Goal: Transaction & Acquisition: Book appointment/travel/reservation

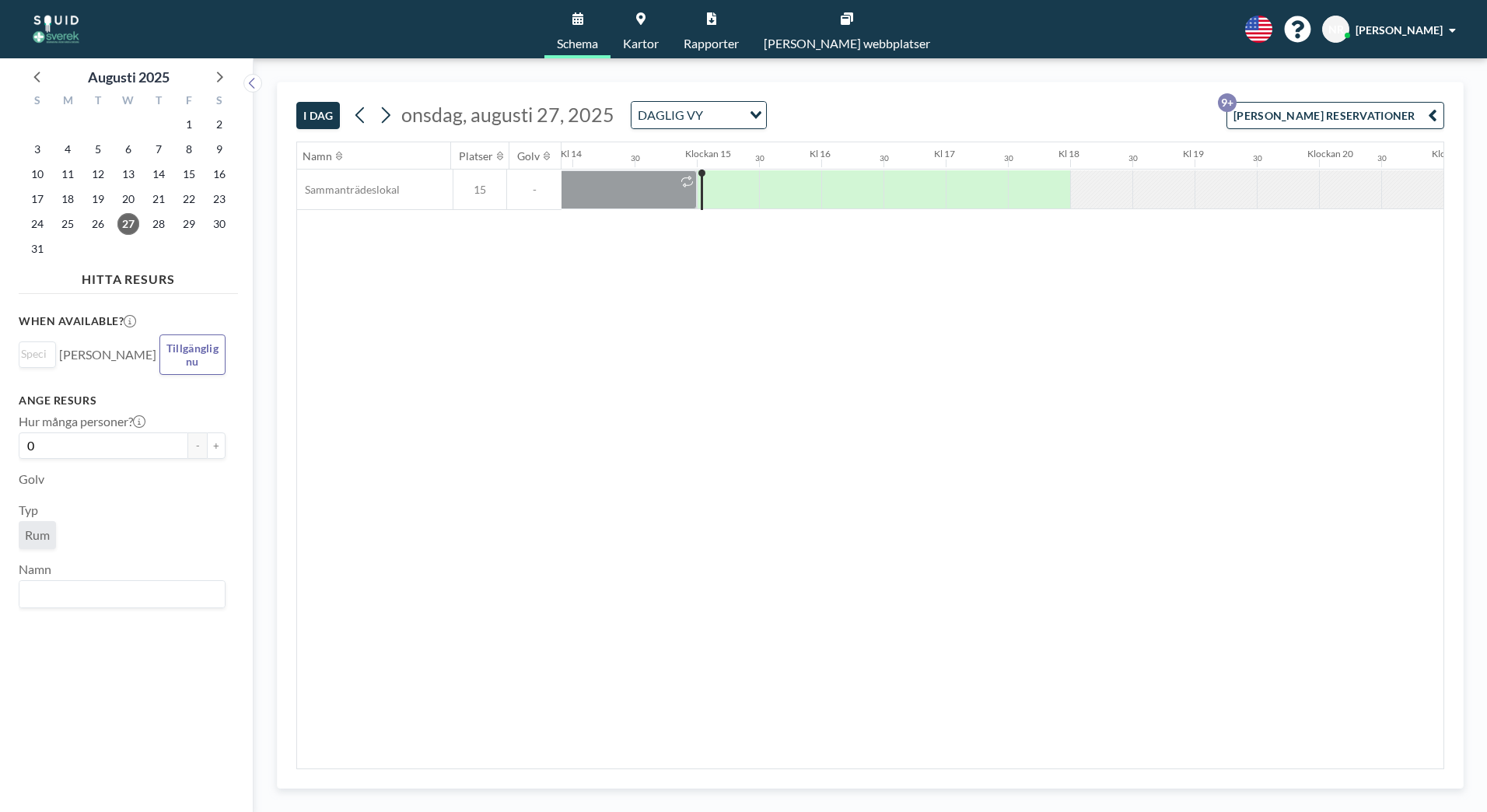
scroll to position [0, 1805]
drag, startPoint x: 81, startPoint y: 353, endPoint x: 4, endPoint y: 318, distance: 84.6
click at [4, 319] on aside "Augusti 2025 S M T W T F S 27 28 29 30 31 1 2 3 4 5 6 7 8 9 10 11 12 13 14 15 1…" at bounding box center [120, 435] width 241 height 754
click at [80, 308] on div "When available? Loading... 15:30 16:00 16:30 17:00 17:30 [PERSON_NAME] Tillgäng…" at bounding box center [128, 540] width 219 height 480
click at [225, 77] on icon at bounding box center [218, 76] width 20 height 20
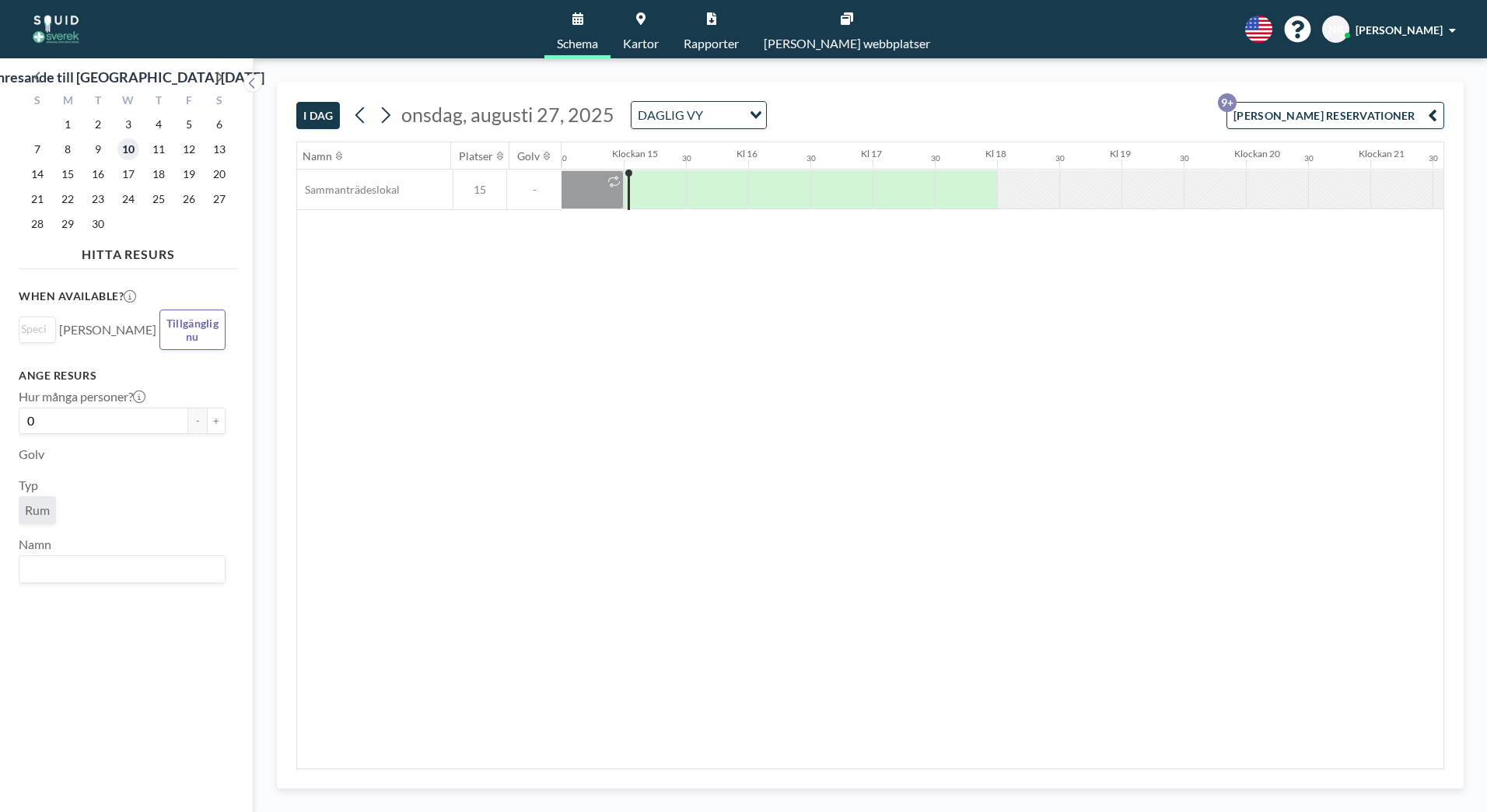
click at [125, 151] on span "10" at bounding box center [128, 149] width 22 height 22
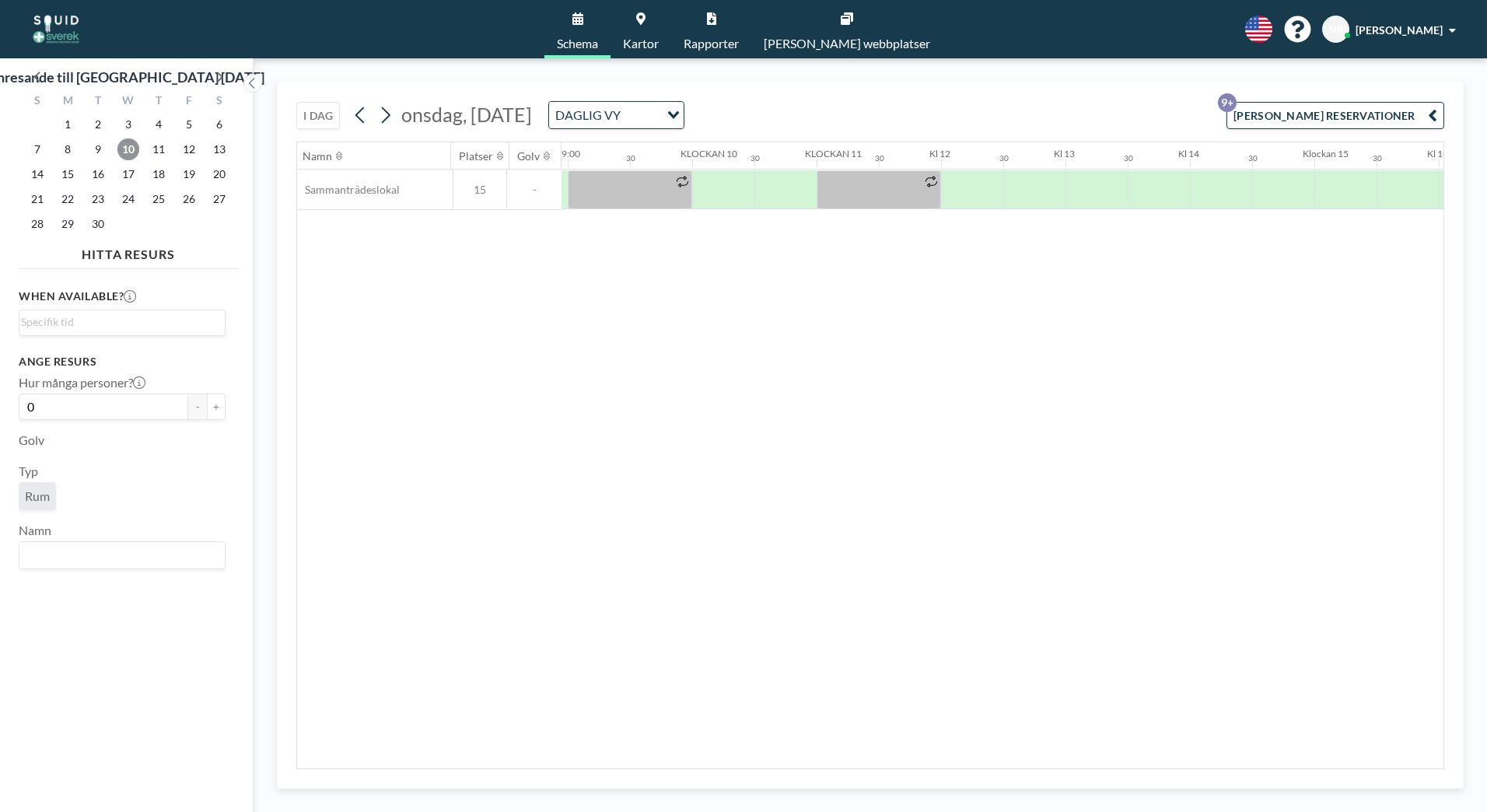
scroll to position [0, 1143]
click at [1066, 196] on div at bounding box center [1067, 189] width 62 height 39
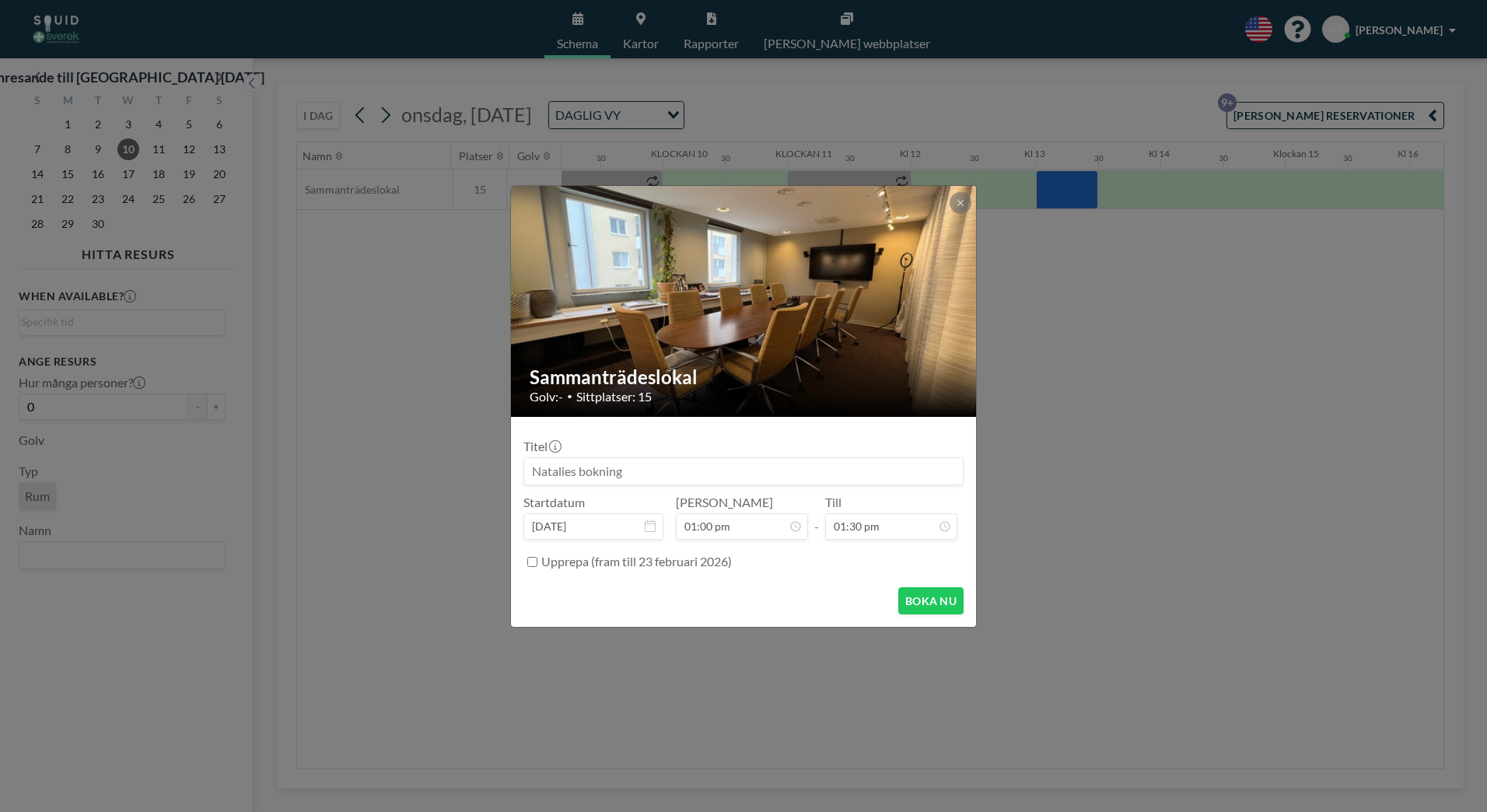
click at [769, 472] on input at bounding box center [744, 471] width 439 height 26
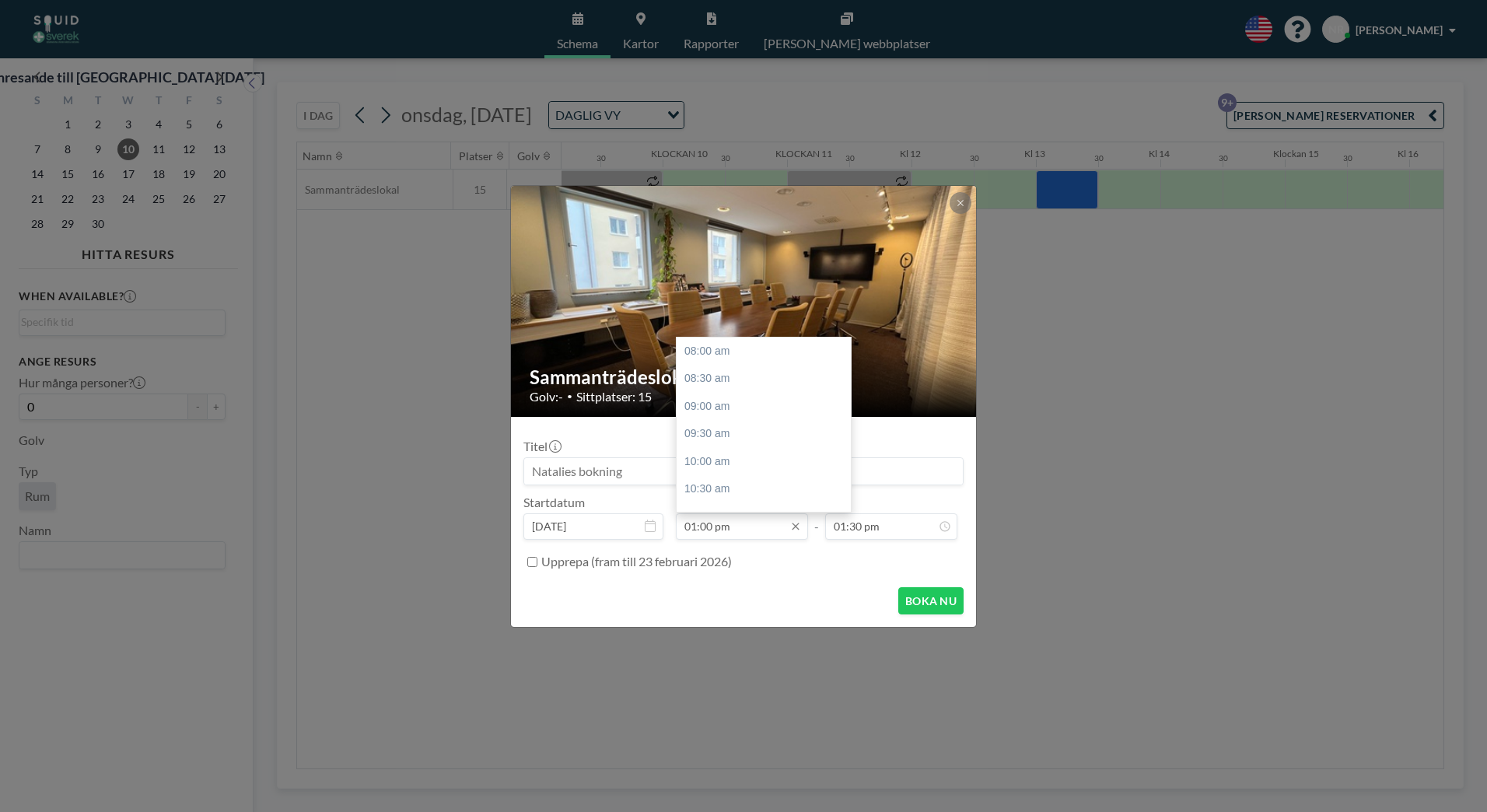
scroll to position [277, 0]
click at [706, 528] on input "01:00 pm" at bounding box center [742, 526] width 132 height 26
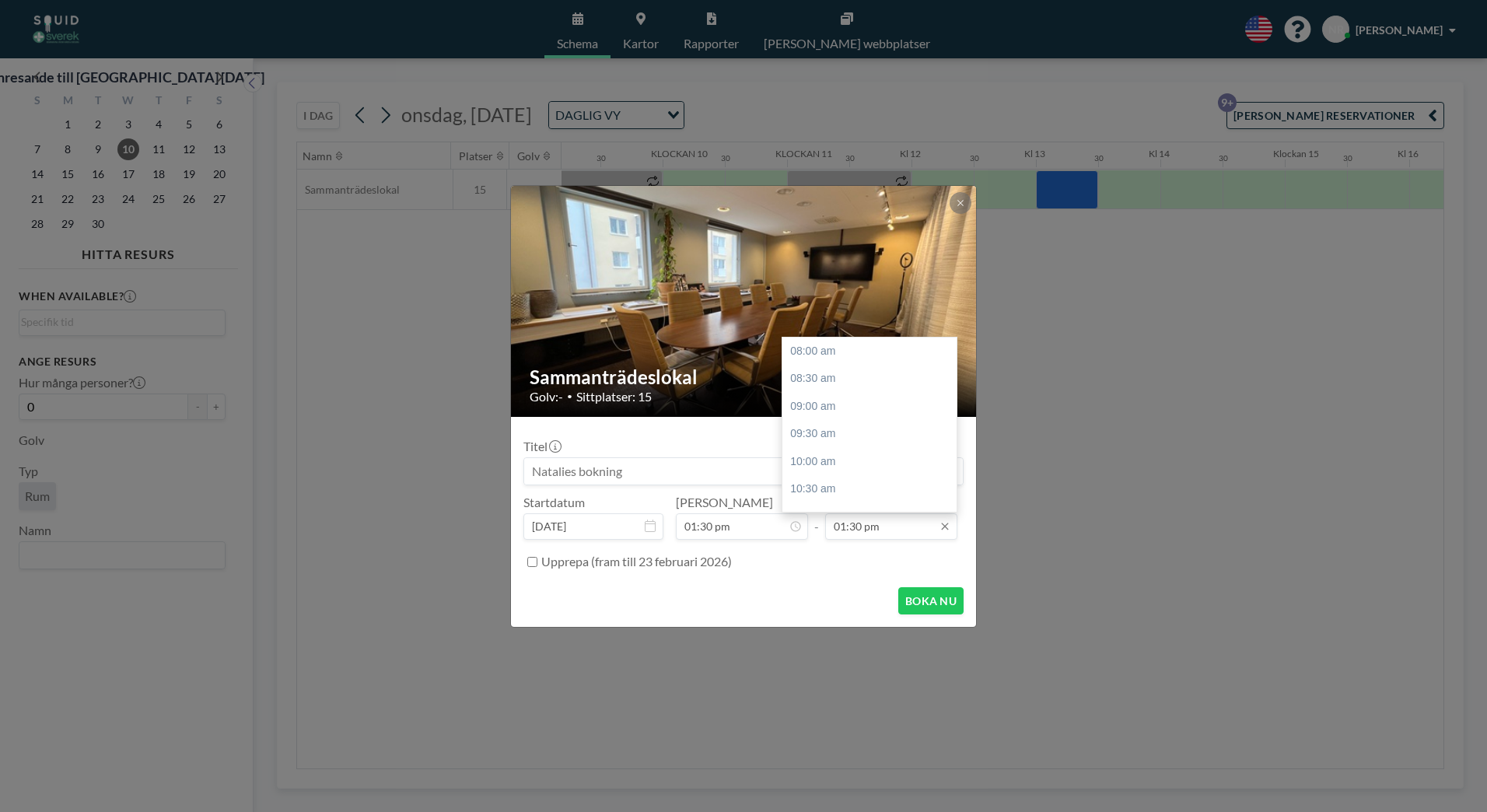
type input "01:30 pm"
click at [843, 529] on input "01:30 pm" at bounding box center [891, 526] width 132 height 26
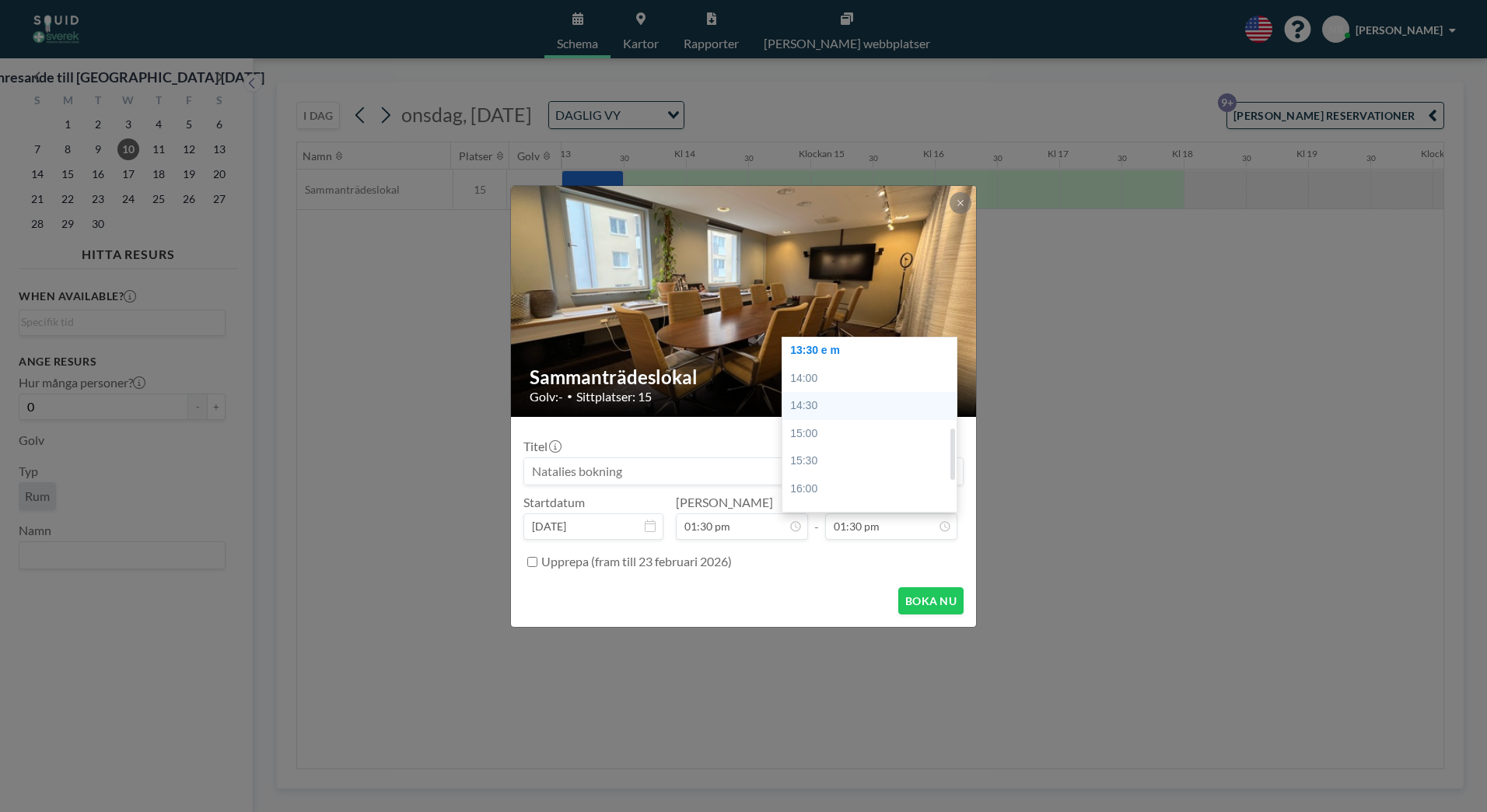
click at [814, 400] on div "14:30" at bounding box center [874, 405] width 182 height 28
type input "02:30 pm"
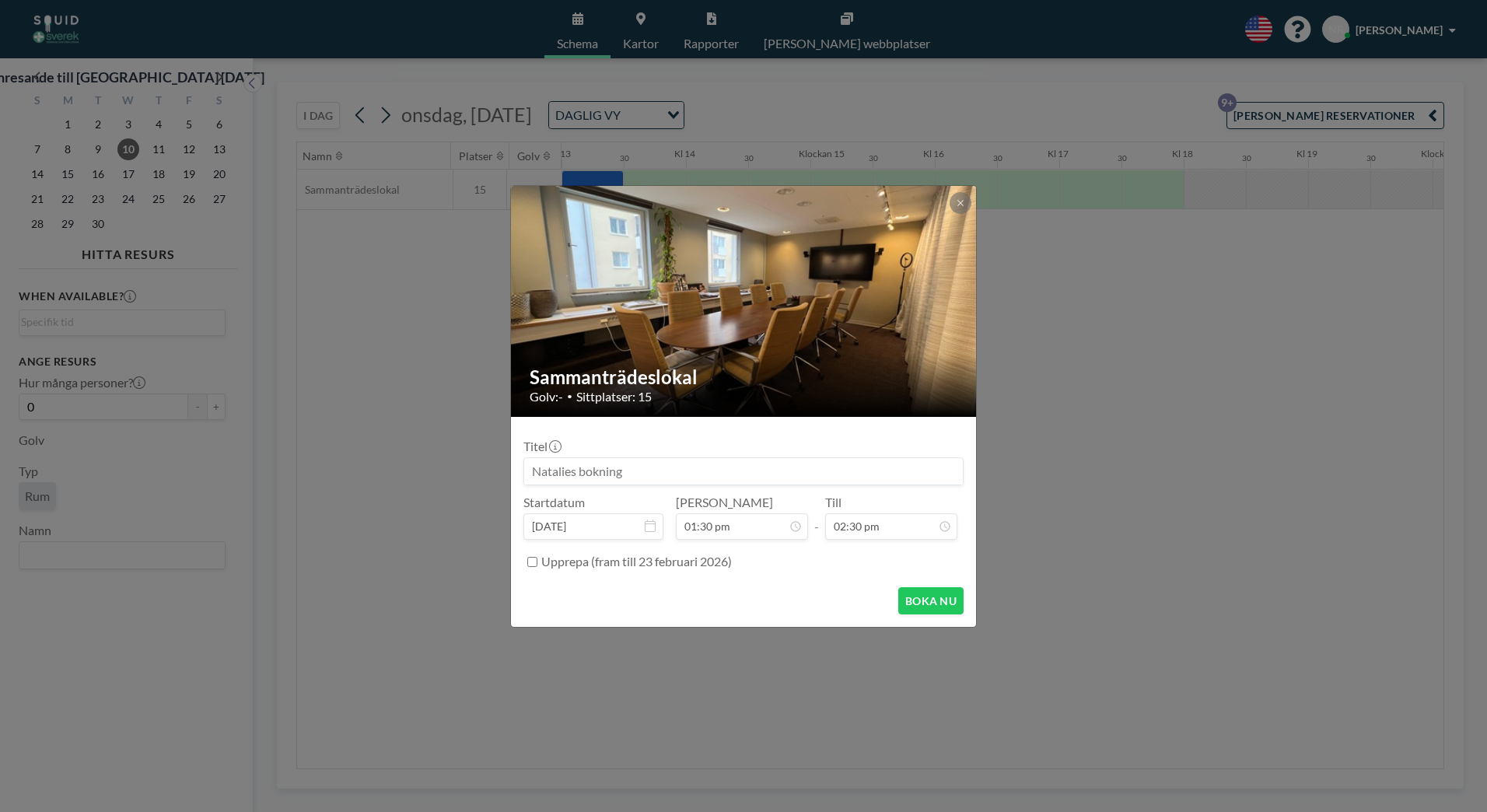
click at [814, 605] on div "BOKA NU" at bounding box center [744, 601] width 440 height 27
drag, startPoint x: 653, startPoint y: 470, endPoint x: 313, endPoint y: 487, distance: 340.4
click at [313, 487] on div "Sammanträdeslokal Golv:- • Sittplatser: 15 Titel Startdatum [DATE] [PERSON_NAME…" at bounding box center [744, 406] width 1487 height 812
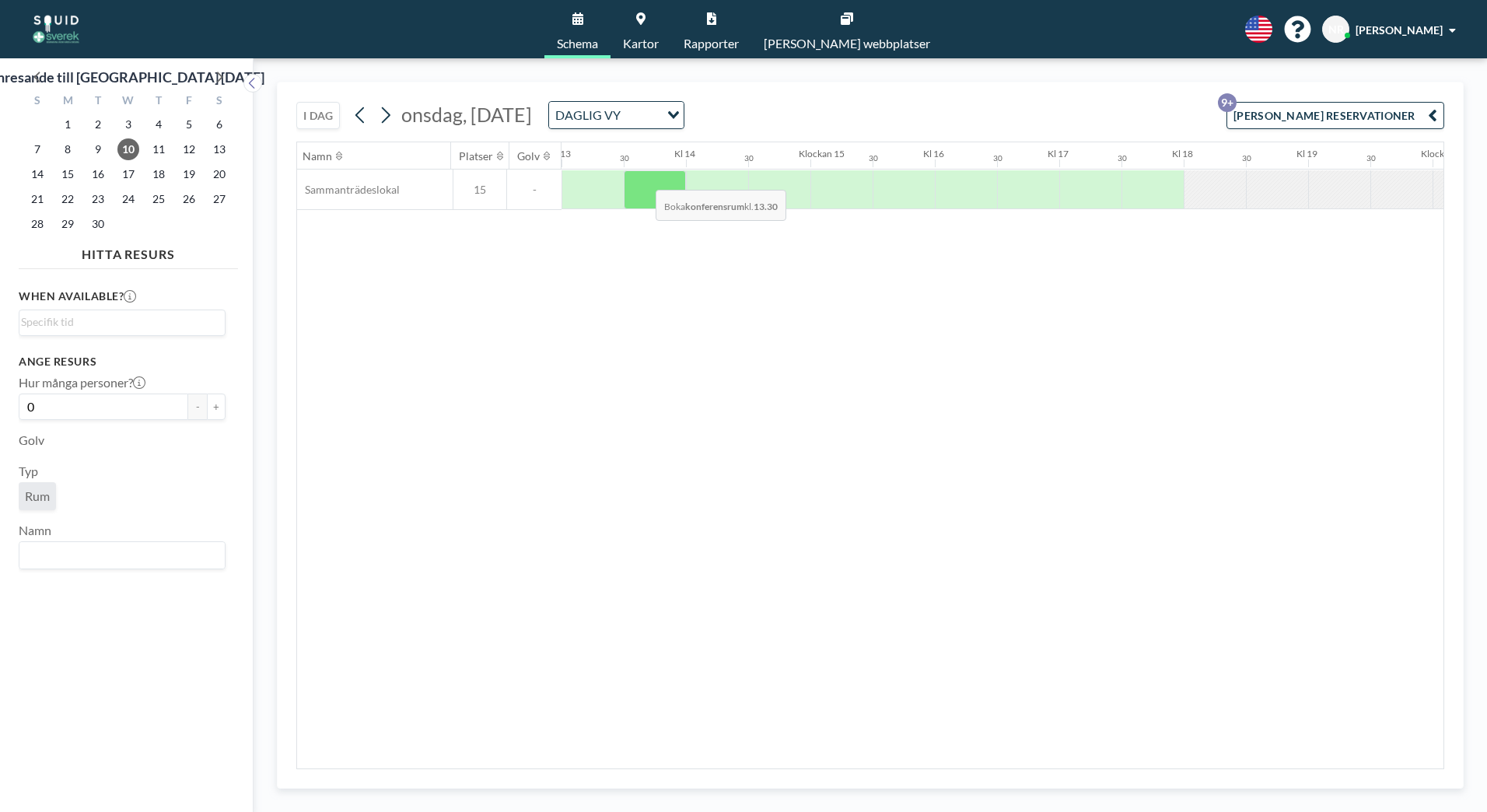
drag, startPoint x: 651, startPoint y: 171, endPoint x: 643, endPoint y: 178, distance: 10.6
click at [643, 178] on div at bounding box center [655, 189] width 62 height 39
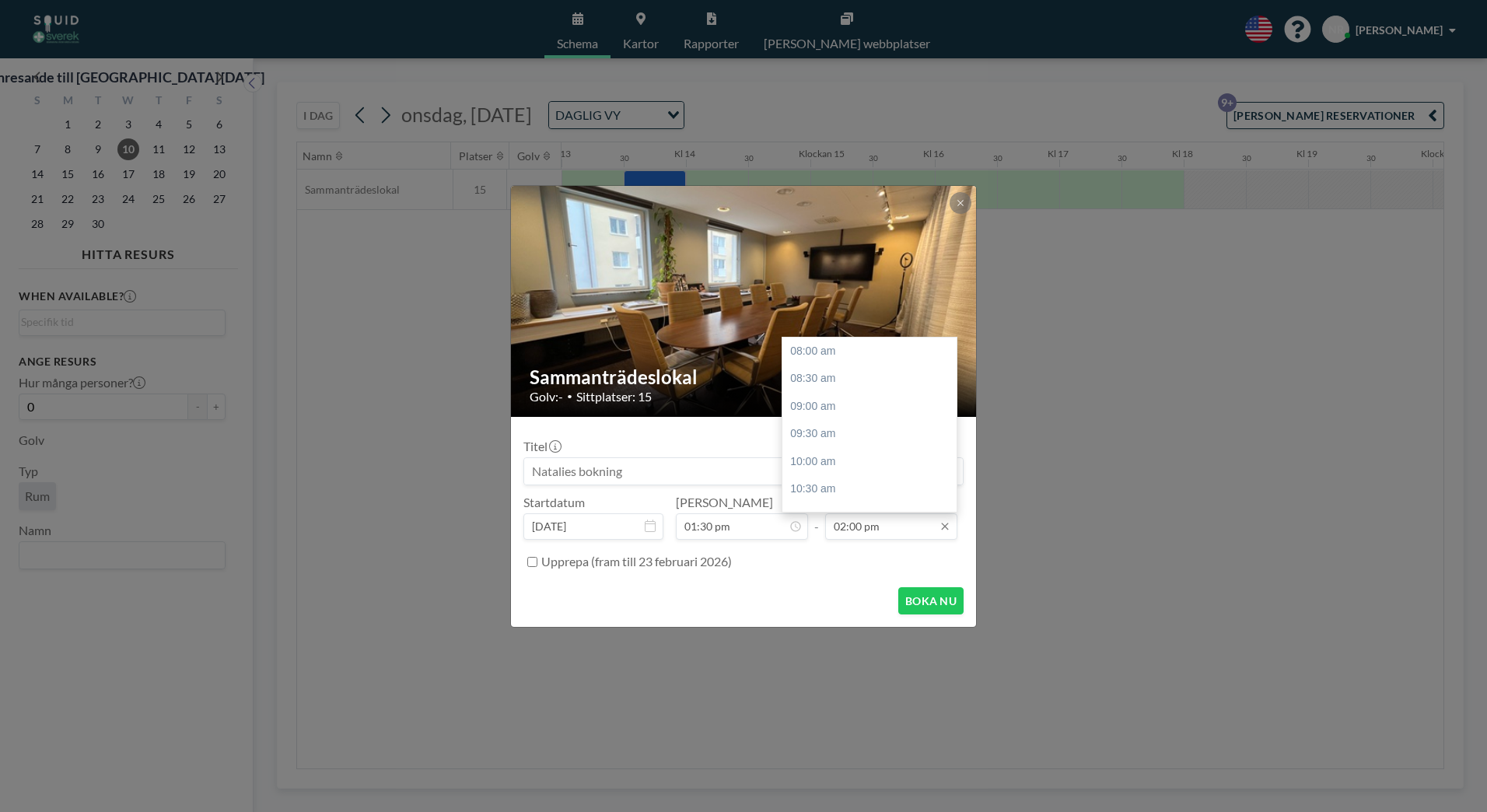
scroll to position [332, 0]
click at [819, 380] on div "14:30" at bounding box center [874, 378] width 182 height 28
type input "02:30 pm"
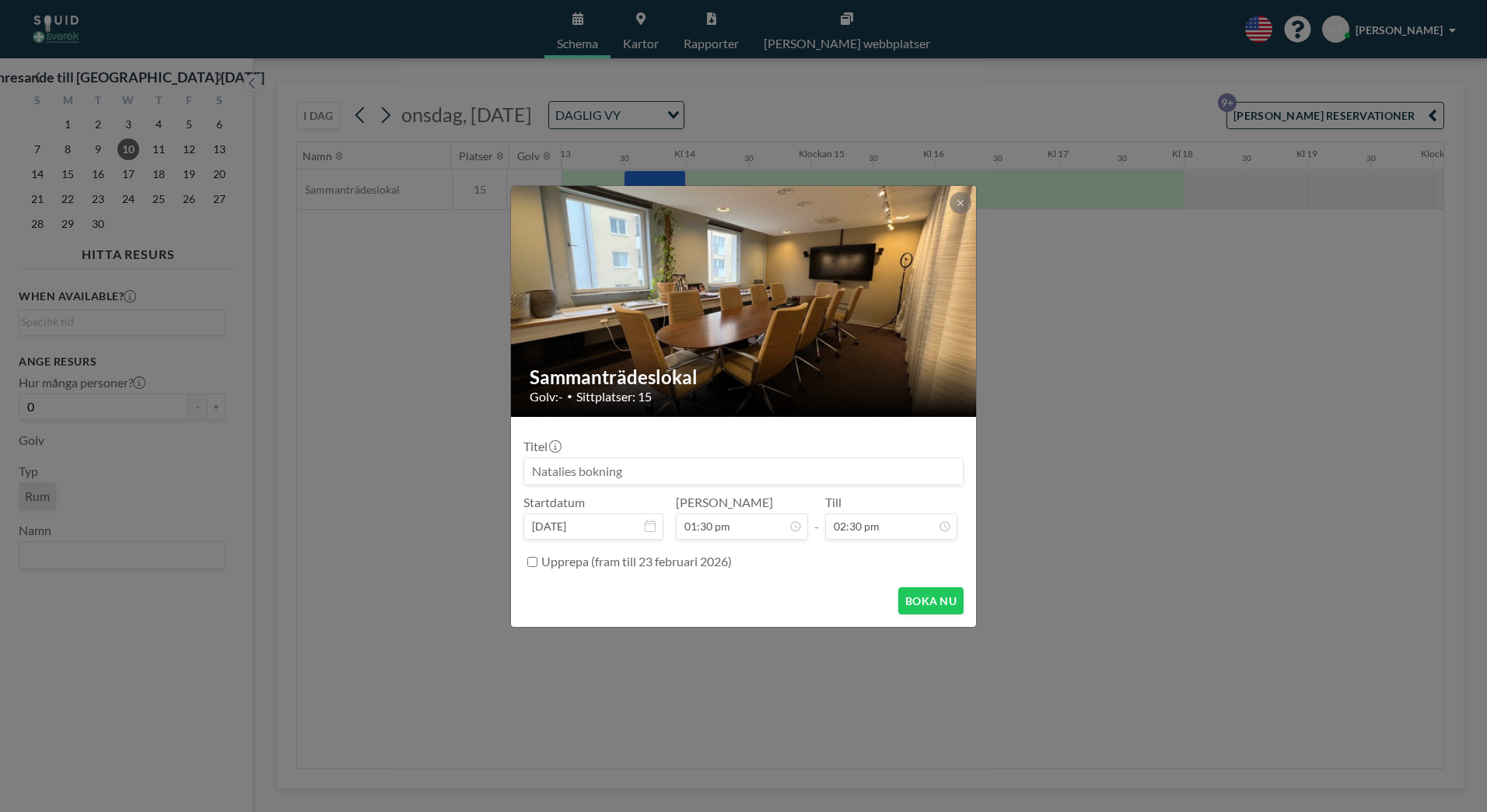
scroll to position [305, 0]
click at [677, 477] on input at bounding box center [744, 471] width 439 height 26
type input "BK/EKO [PERSON_NAME]"
click at [935, 609] on button "BOKA NU" at bounding box center [931, 601] width 65 height 27
